Goal: Task Accomplishment & Management: Manage account settings

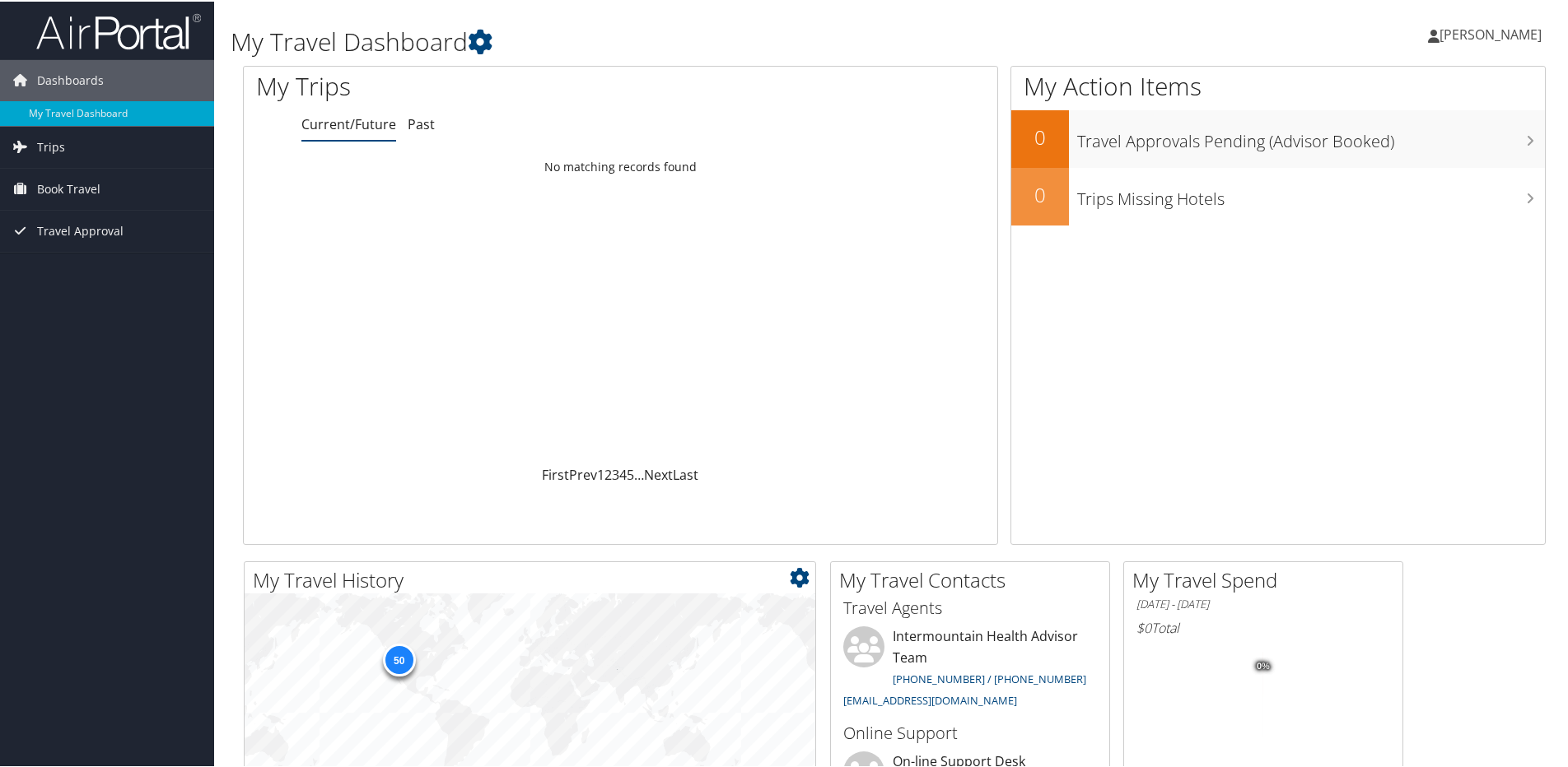
click at [550, 737] on div "50" at bounding box center [530, 711] width 571 height 237
click at [326, 736] on div "50" at bounding box center [530, 711] width 571 height 237
click at [83, 152] on link "Trips" at bounding box center [106, 146] width 214 height 41
click at [73, 186] on link "Current/Future Trips" at bounding box center [106, 179] width 214 height 25
click at [81, 181] on span "Book Travel" at bounding box center [68, 188] width 64 height 41
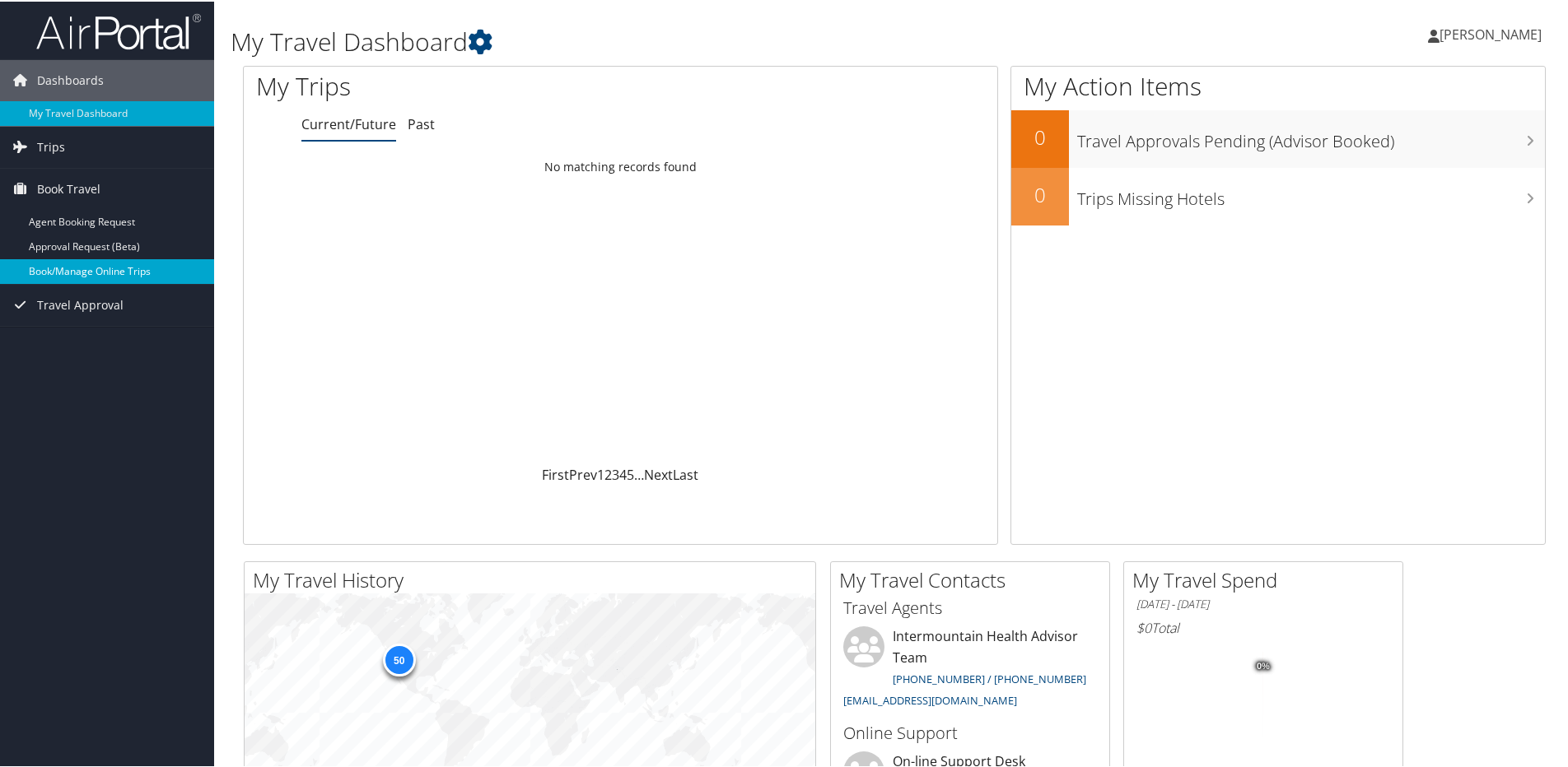
click at [95, 271] on link "Book/Manage Online Trips" at bounding box center [106, 270] width 214 height 25
